Goal: Information Seeking & Learning: Learn about a topic

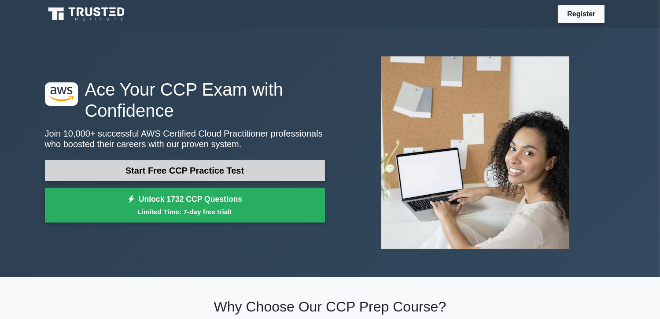
click at [179, 172] on link "Start Free CCP Practice Test" at bounding box center [185, 170] width 280 height 21
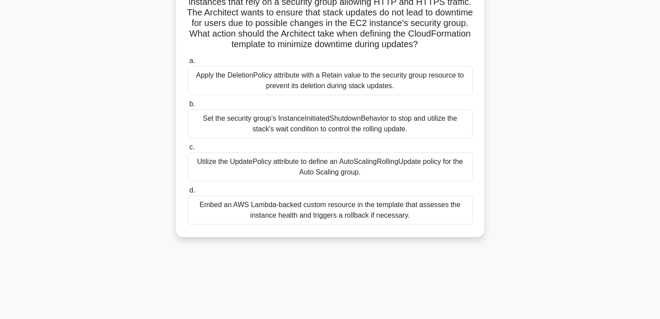
scroll to position [25, 0]
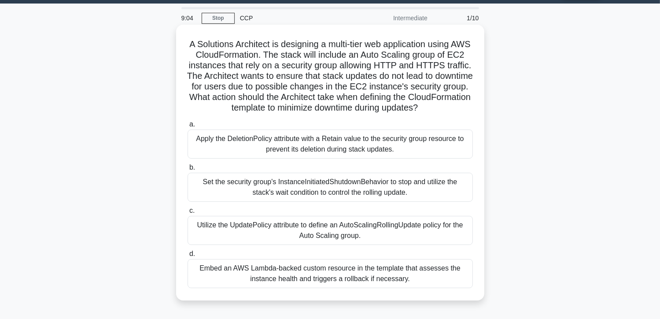
click at [216, 199] on div "Set the security group's InstanceInitiatedShutdownBehavior to stop and utilize …" at bounding box center [330, 187] width 285 height 29
click at [188, 170] on input "b. Set the security group's InstanceInitiatedShutdownBehavior to stop and utili…" at bounding box center [188, 168] width 0 height 6
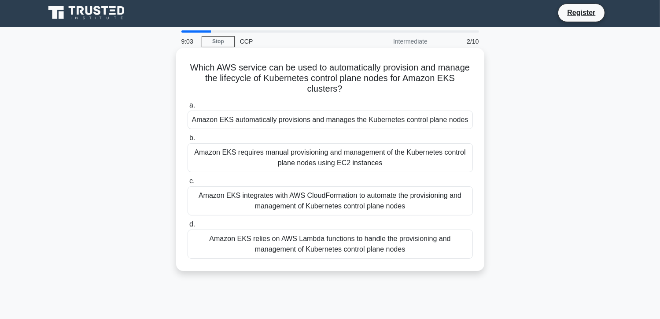
scroll to position [0, 0]
